Goal: Task Accomplishment & Management: Manage account settings

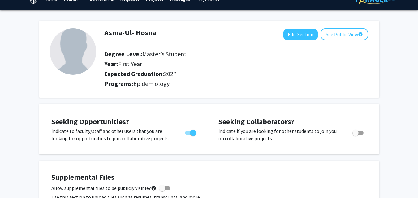
scroll to position [30, 0]
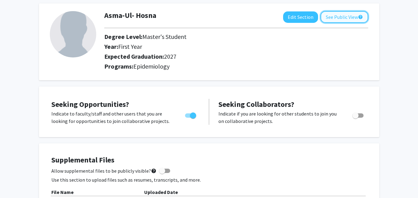
click at [351, 17] on button "See Public View help" at bounding box center [345, 17] width 48 height 12
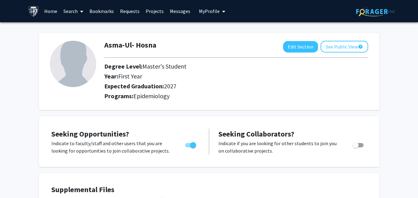
click at [147, 11] on link "Projects" at bounding box center [155, 11] width 24 height 22
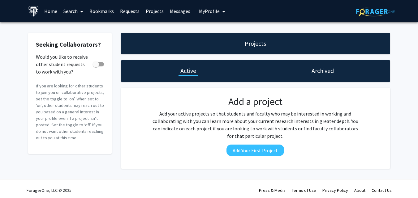
click at [105, 12] on link "Bookmarks" at bounding box center [101, 11] width 31 height 22
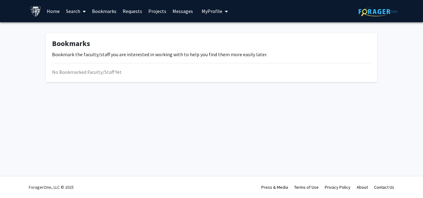
click at [81, 12] on span at bounding box center [83, 12] width 6 height 22
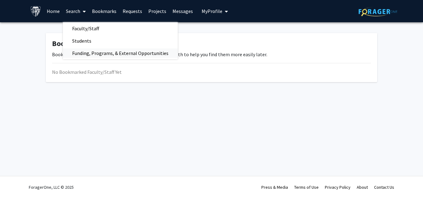
click at [102, 51] on span "Funding, Programs, & External Opportunities" at bounding box center [120, 53] width 115 height 12
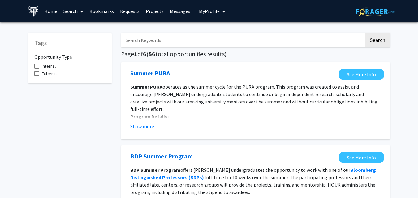
click at [203, 10] on span "My Profile" at bounding box center [209, 11] width 21 height 6
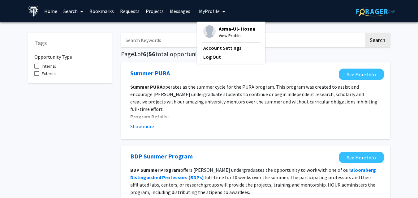
click at [221, 31] on span "Asma-Ul- Hosna" at bounding box center [237, 28] width 37 height 7
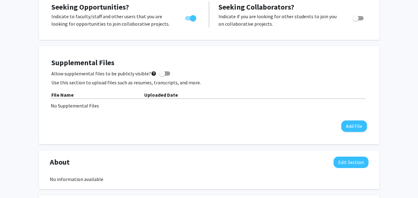
scroll to position [127, 0]
click at [163, 72] on span at bounding box center [164, 74] width 11 height 4
click at [162, 76] on input "Allow supplemental files to be publicly visible? help" at bounding box center [162, 76] width 0 height 0
checkbox input "true"
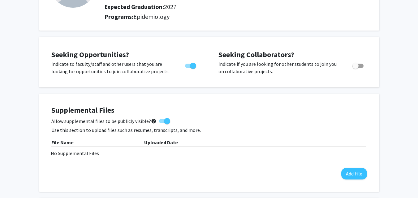
scroll to position [69, 0]
